Goal: Transaction & Acquisition: Purchase product/service

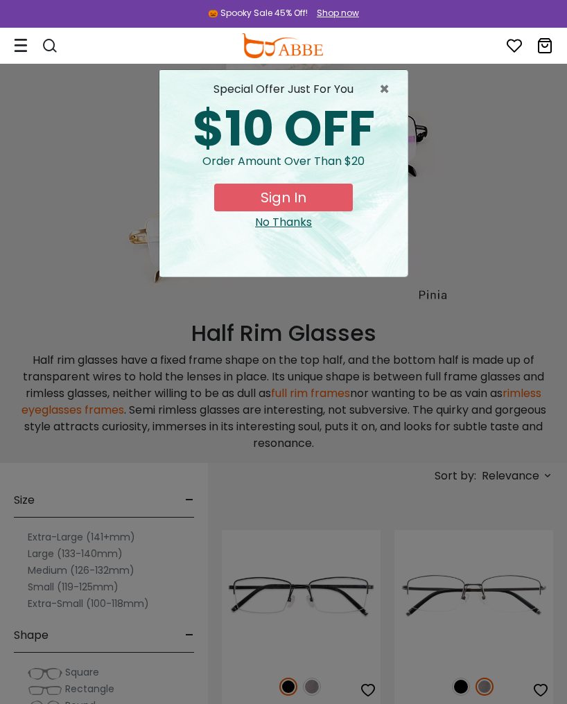
click at [382, 78] on div "special offer just for you $10 OFF Order amount over than $20 Sign In No Thanks" at bounding box center [283, 173] width 248 height 206
click at [382, 93] on span "×" at bounding box center [387, 89] width 17 height 17
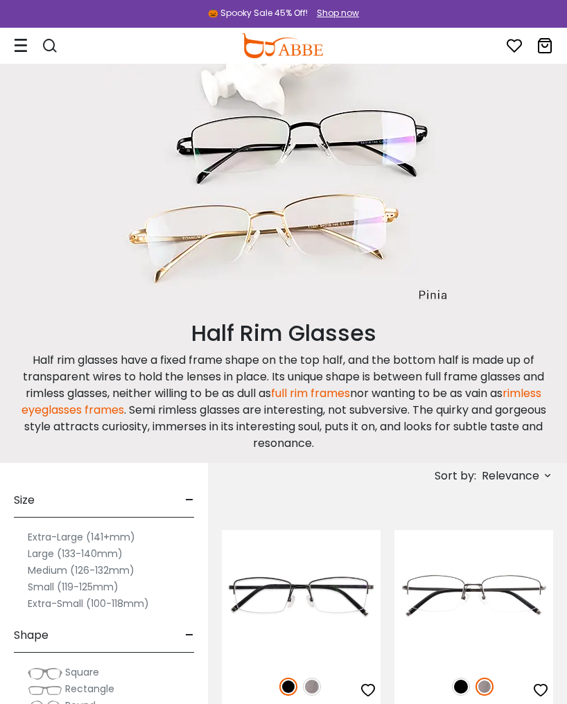
click at [394, 146] on img at bounding box center [283, 185] width 352 height 242
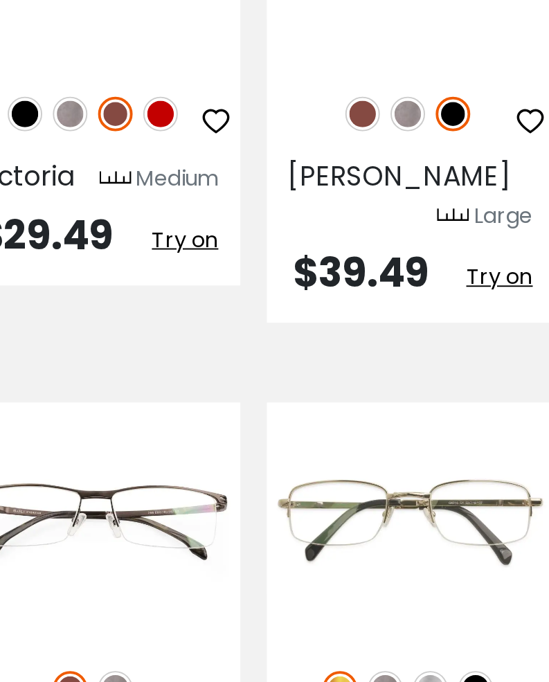
scroll to position [2447, 17]
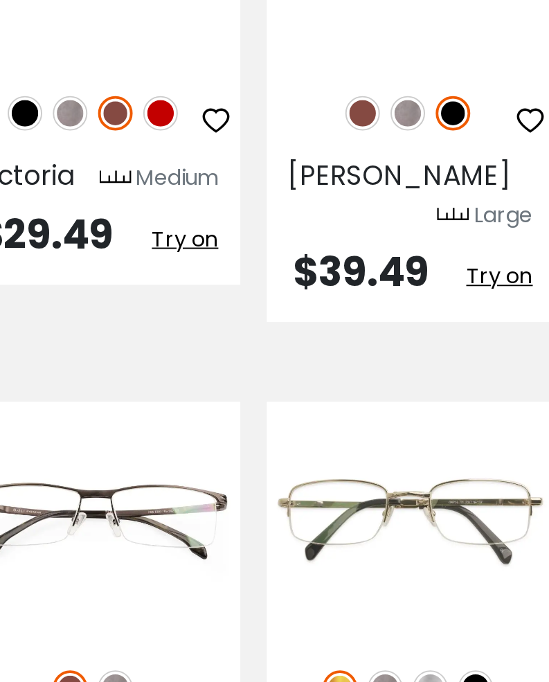
click at [0, 0] on img at bounding box center [0, 0] width 0 height 0
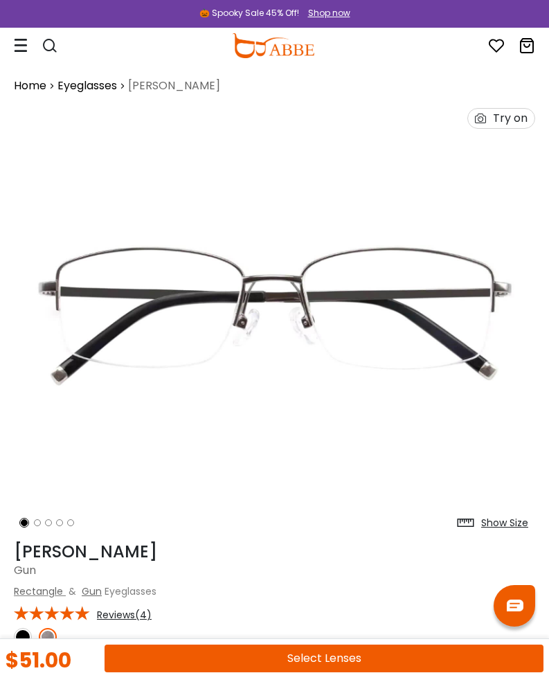
click at [450, 304] on img at bounding box center [275, 318] width 522 height 434
click at [436, 274] on img at bounding box center [275, 318] width 522 height 434
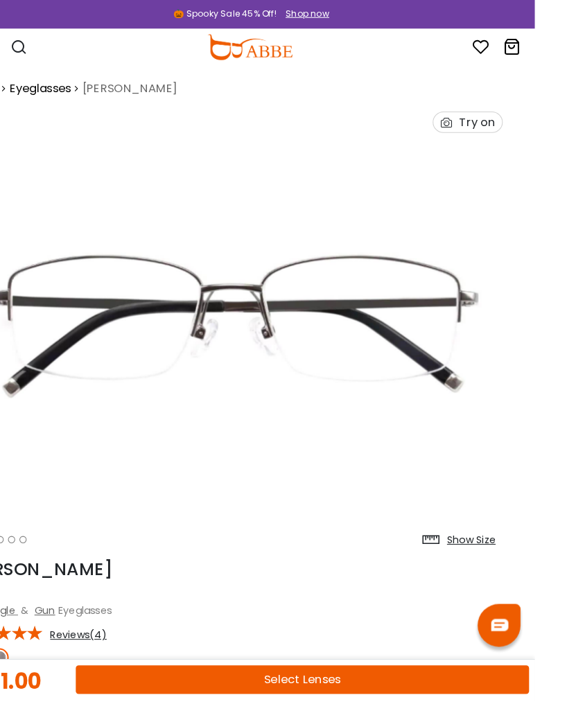
scroll to position [0, 17]
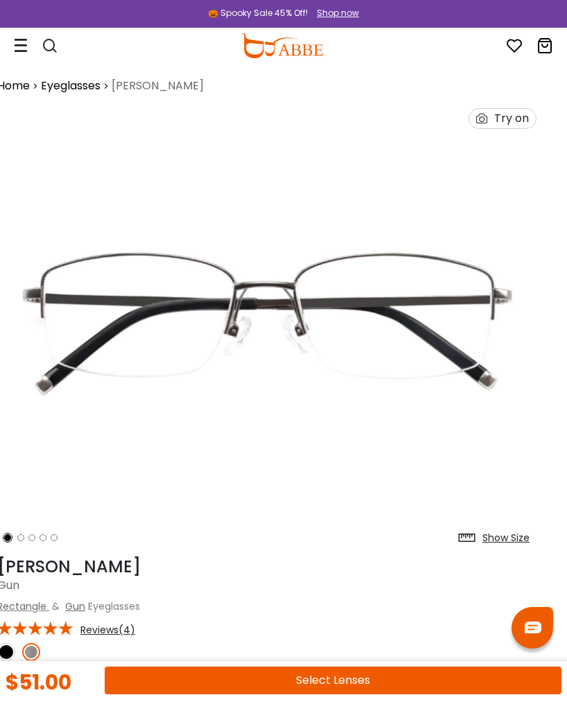
click at [463, 286] on img at bounding box center [266, 325] width 539 height 449
click at [436, 320] on img at bounding box center [266, 325] width 539 height 449
click at [504, 428] on img at bounding box center [266, 325] width 539 height 449
click at [496, 542] on div "Show Size" at bounding box center [505, 538] width 47 height 15
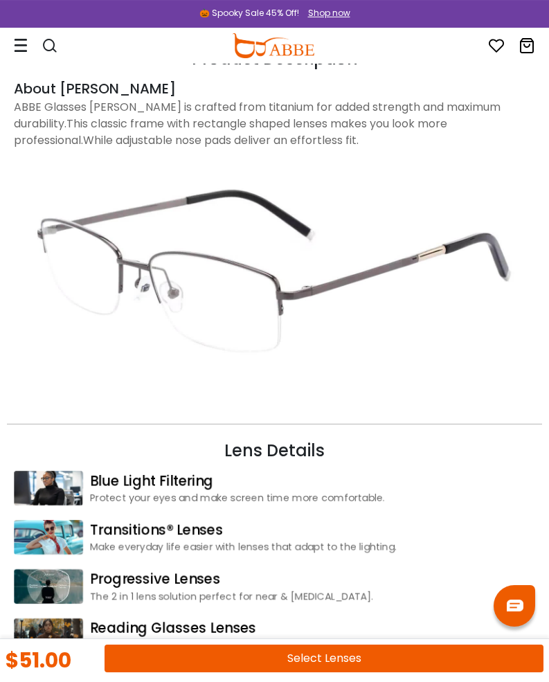
scroll to position [1481, 0]
